Goal: Contribute content

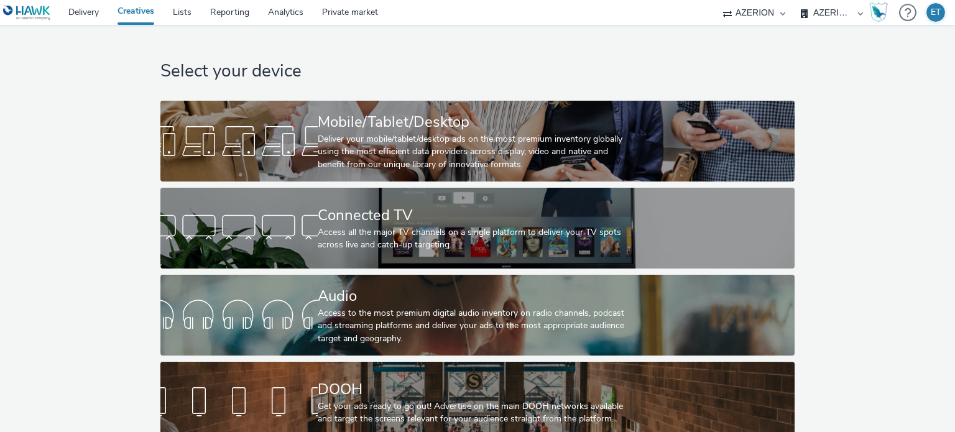
select select "79162ed7-0017-4339-93b0-3399b708648f"
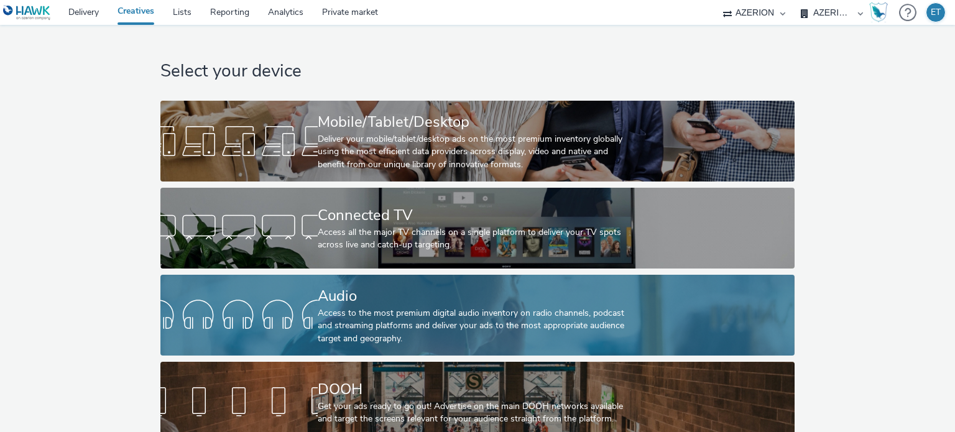
scroll to position [25, 0]
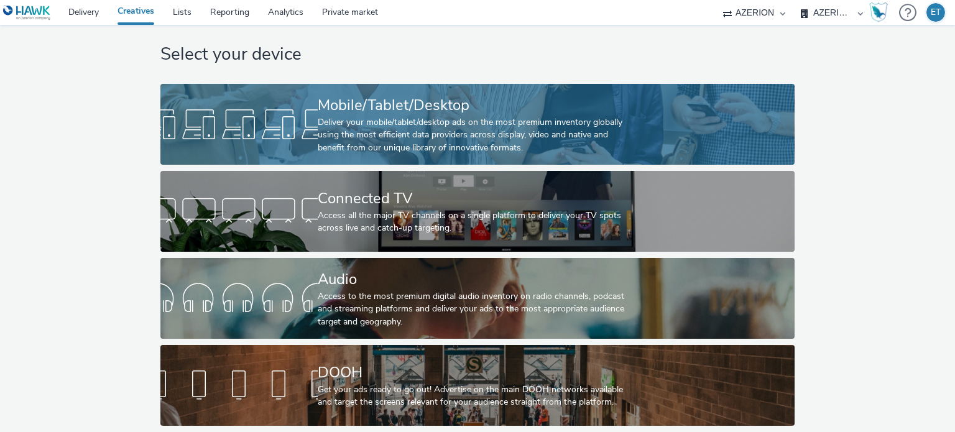
click at [235, 129] on div at bounding box center [238, 124] width 157 height 40
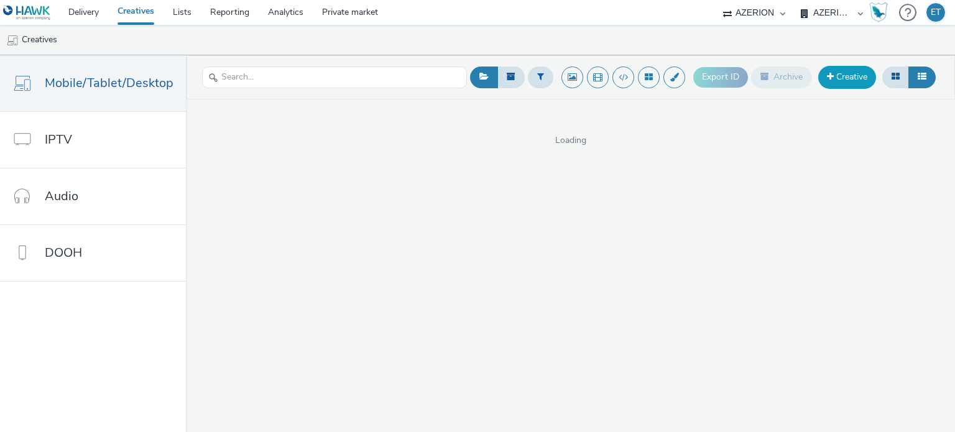
click at [845, 78] on link "Creative" at bounding box center [847, 77] width 58 height 22
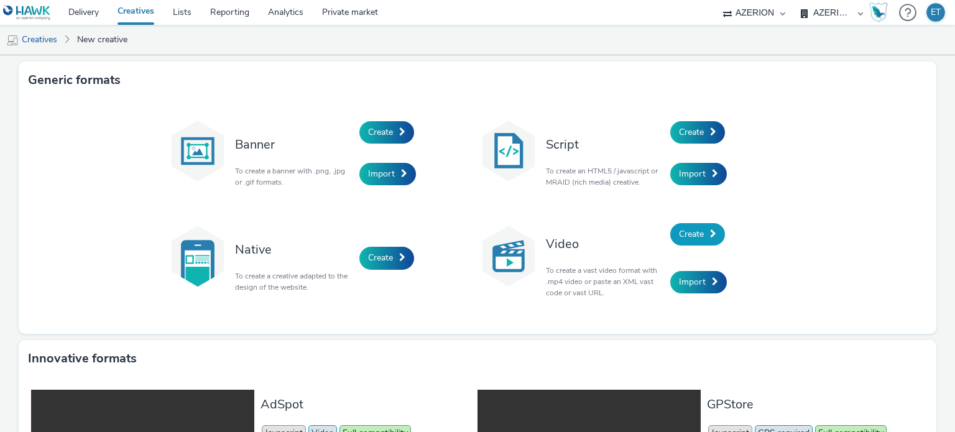
click at [696, 233] on span "Create" at bounding box center [691, 234] width 25 height 12
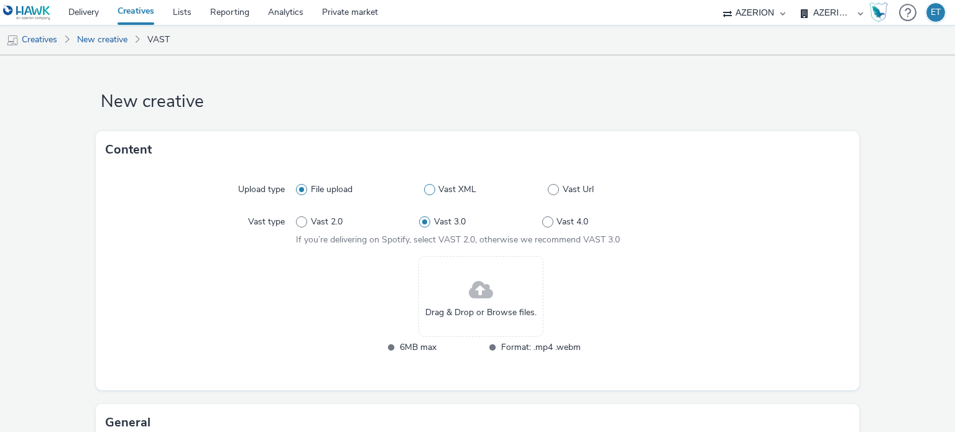
click at [438, 188] on span "Vast XML" at bounding box center [457, 189] width 38 height 12
click at [432, 188] on input "Vast XML" at bounding box center [428, 190] width 8 height 8
radio input "false"
radio input "true"
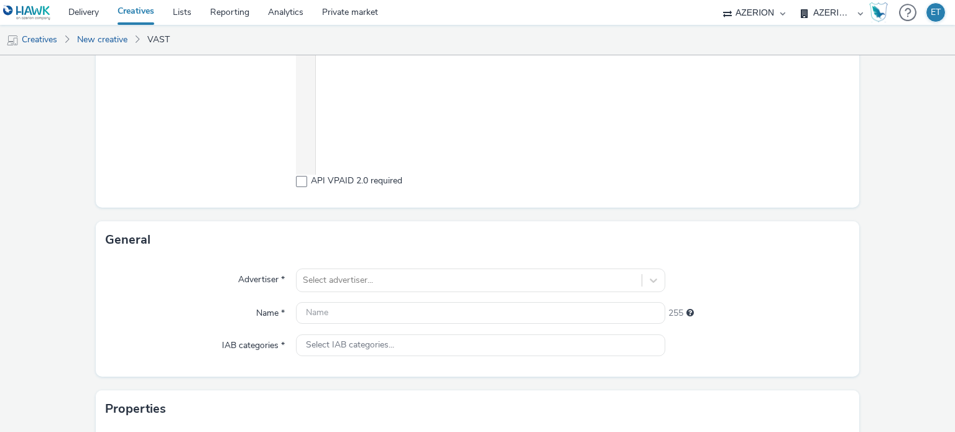
scroll to position [385, 0]
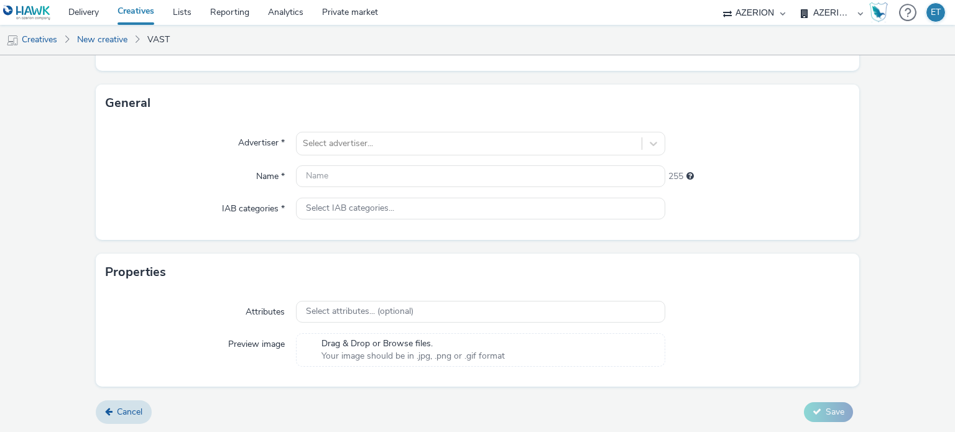
click at [73, 141] on form "New creative Content Upload type File upload Vast XML Vast Url To be valid, the…" at bounding box center [477, 51] width 955 height 763
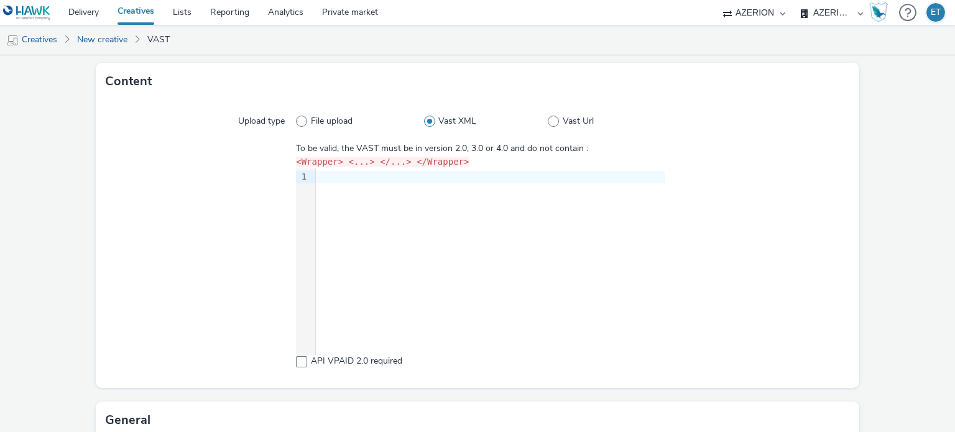
scroll to position [0, 0]
